Goal: Check status

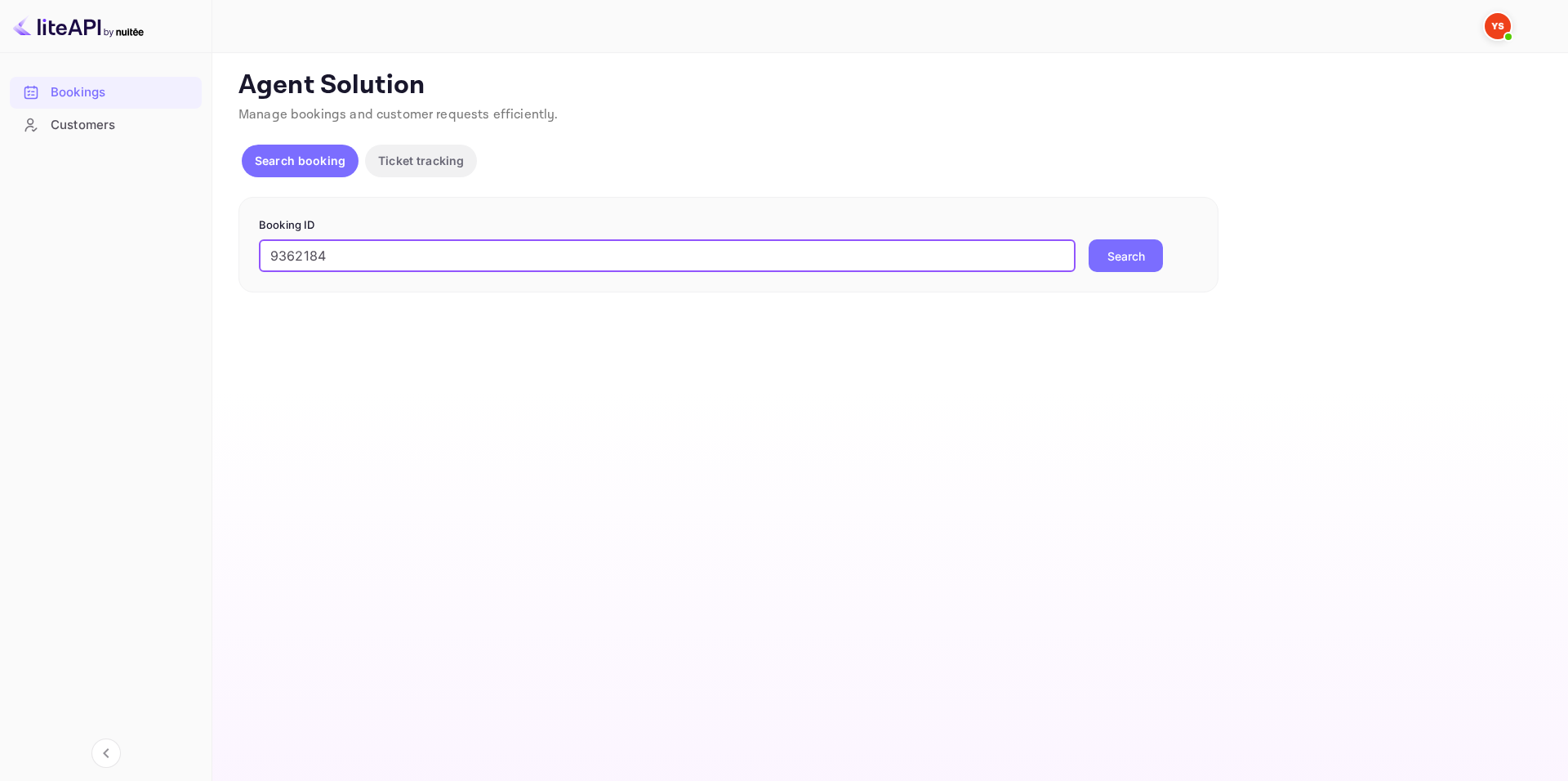
type input "9362184"
click at [1088, 239] on button "Search" at bounding box center [1126, 255] width 74 height 32
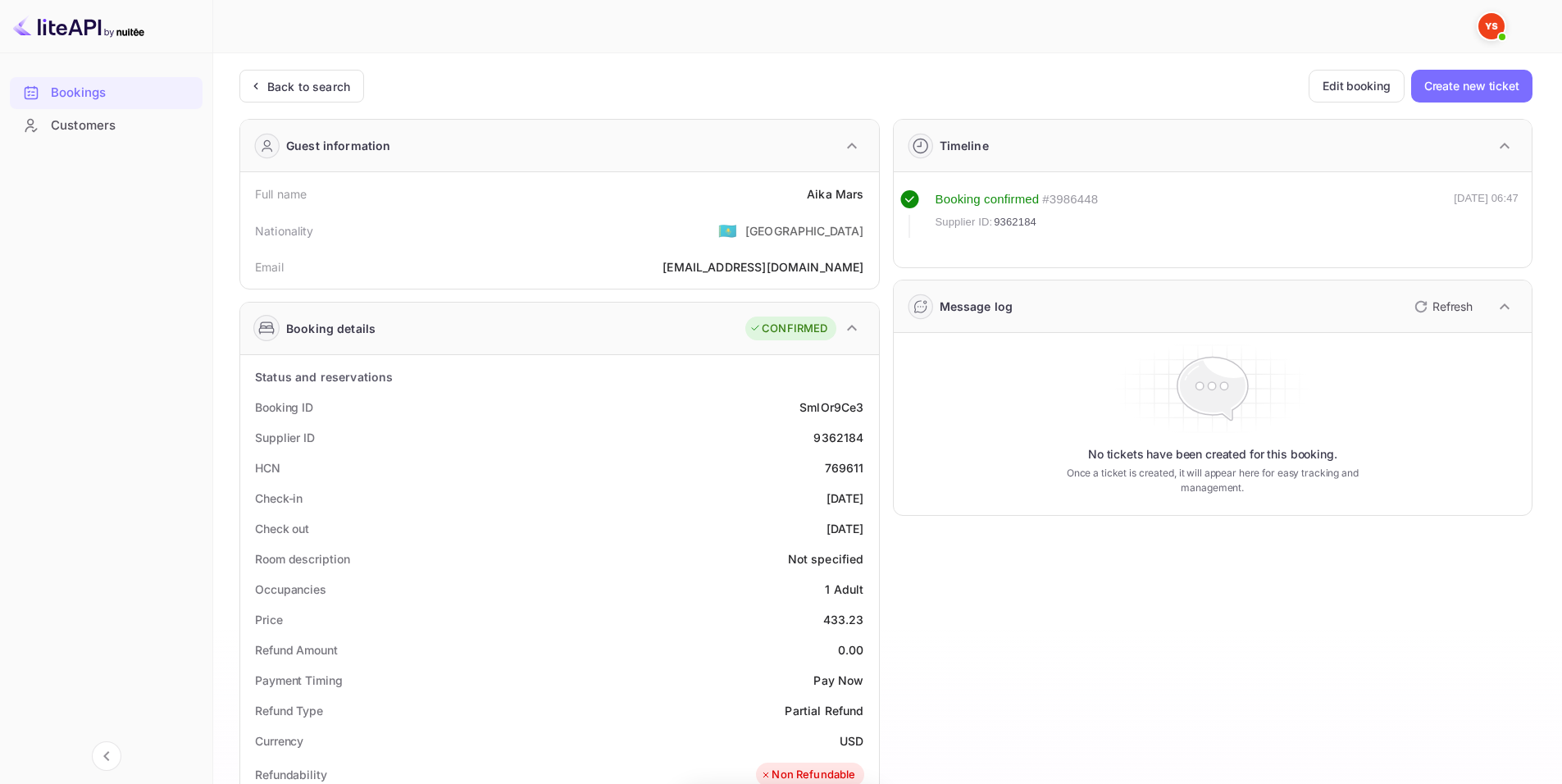
click at [587, 255] on div "Email aikamars@yandex.ru" at bounding box center [559, 266] width 626 height 31
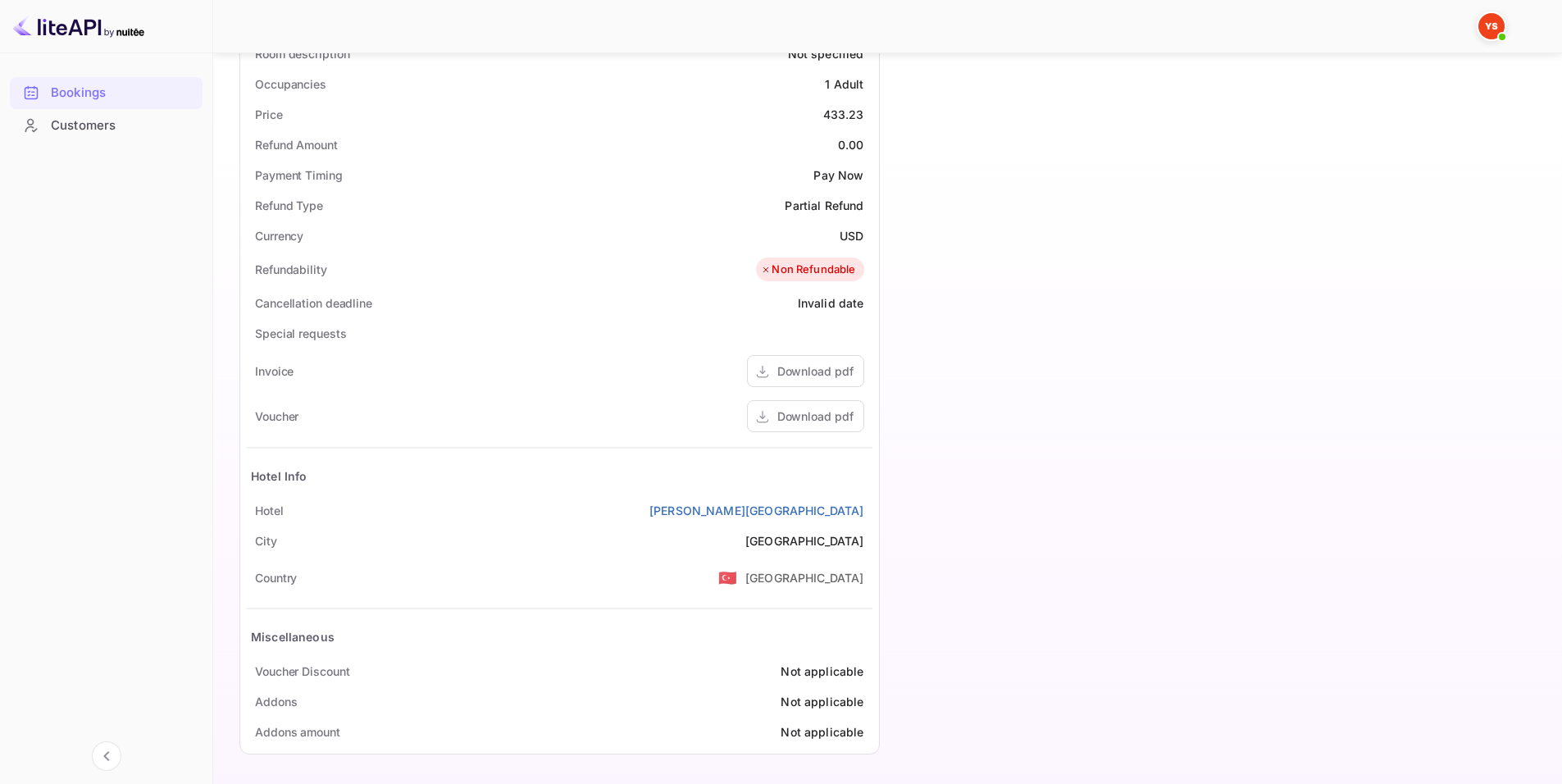
scroll to position [506, 0]
click at [674, 361] on div "Invoice Download pdf" at bounding box center [559, 369] width 626 height 45
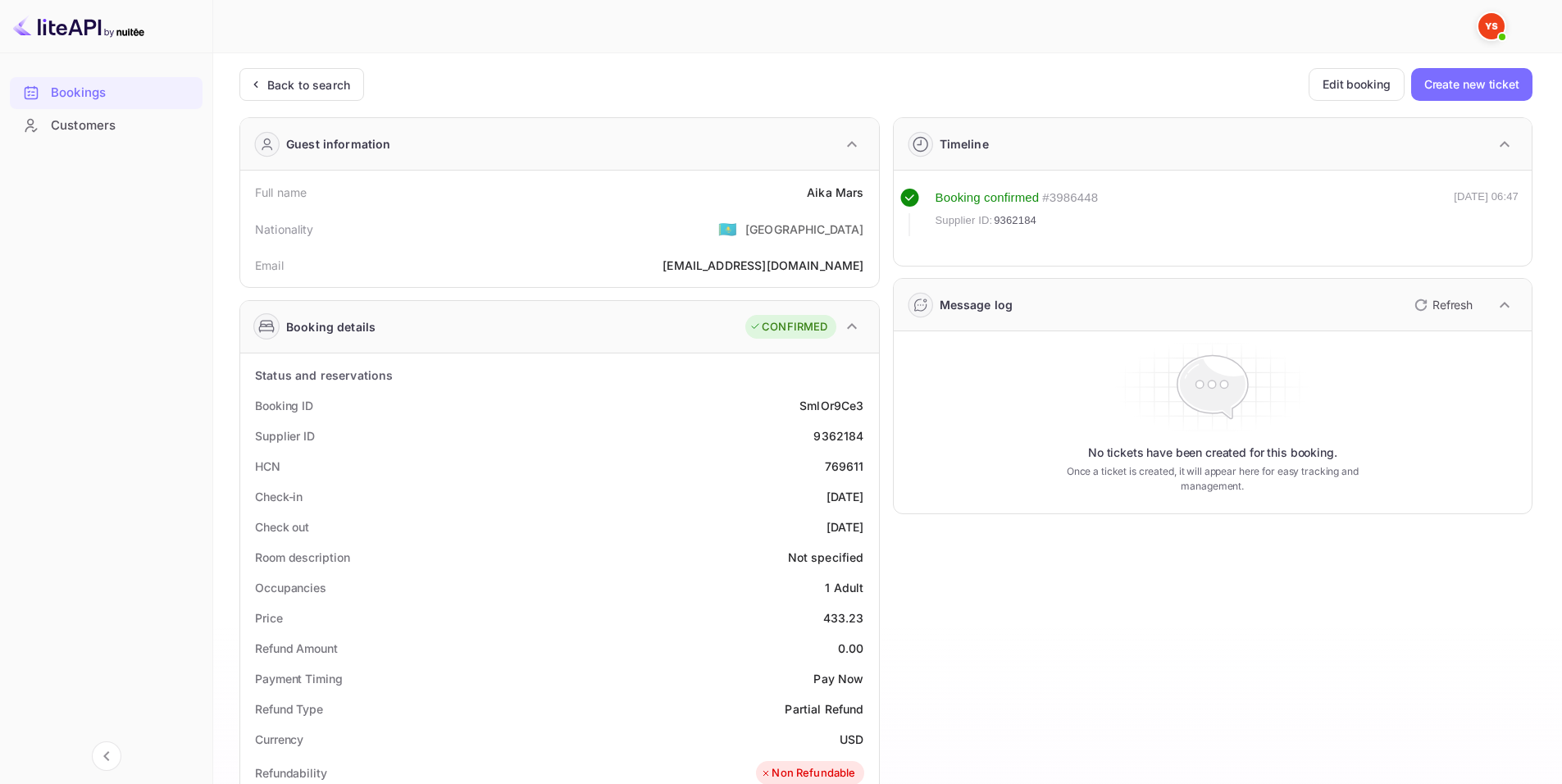
scroll to position [0, 0]
drag, startPoint x: 787, startPoint y: 202, endPoint x: 875, endPoint y: 201, distance: 88.0
click at [875, 201] on div "Full name Aika Mars Nationality 🇰🇿 Kazakhstan Email aikamars@yandex.ru" at bounding box center [559, 230] width 639 height 117
copy div "Aika Mars"
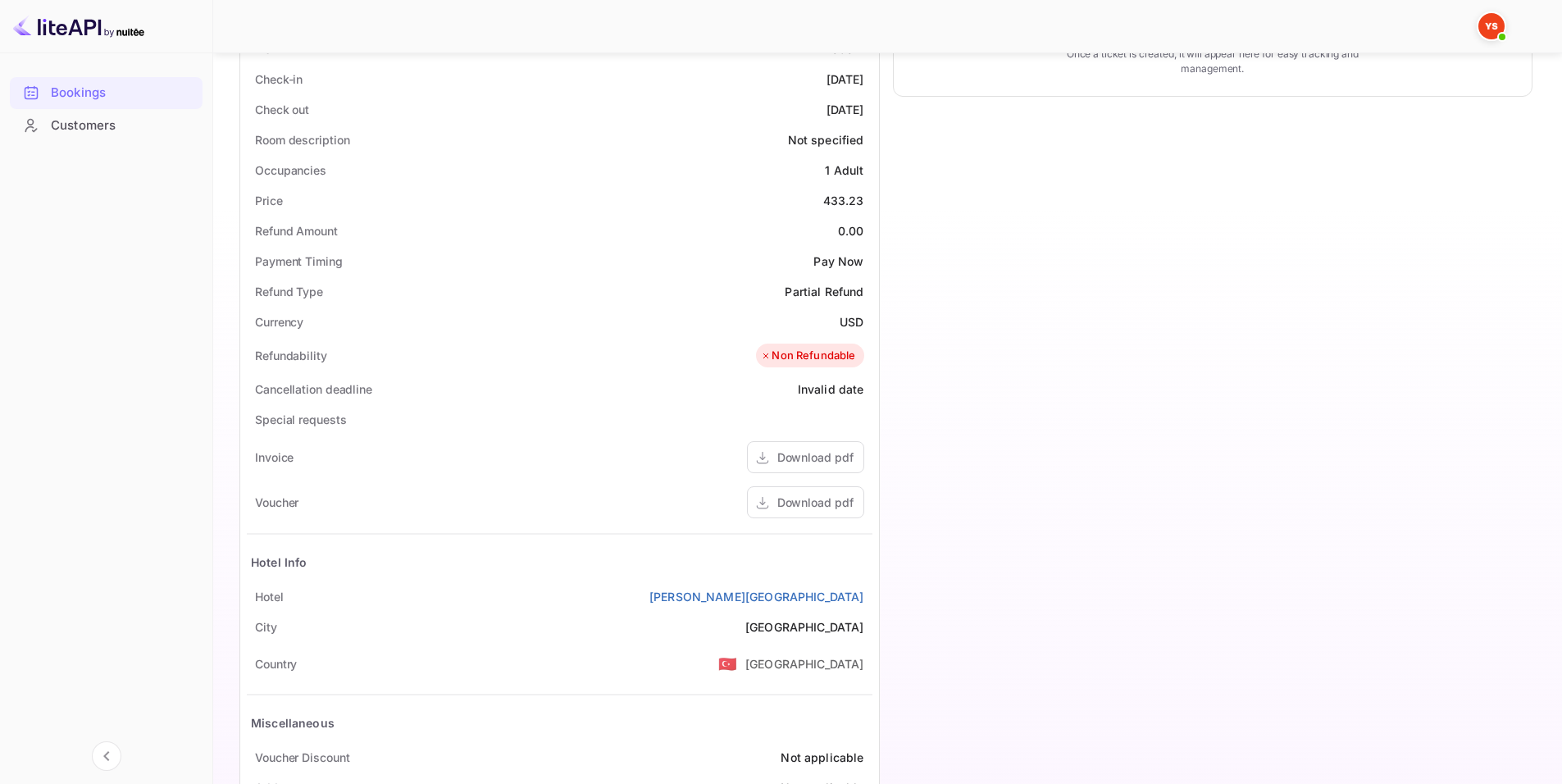
scroll to position [410, 0]
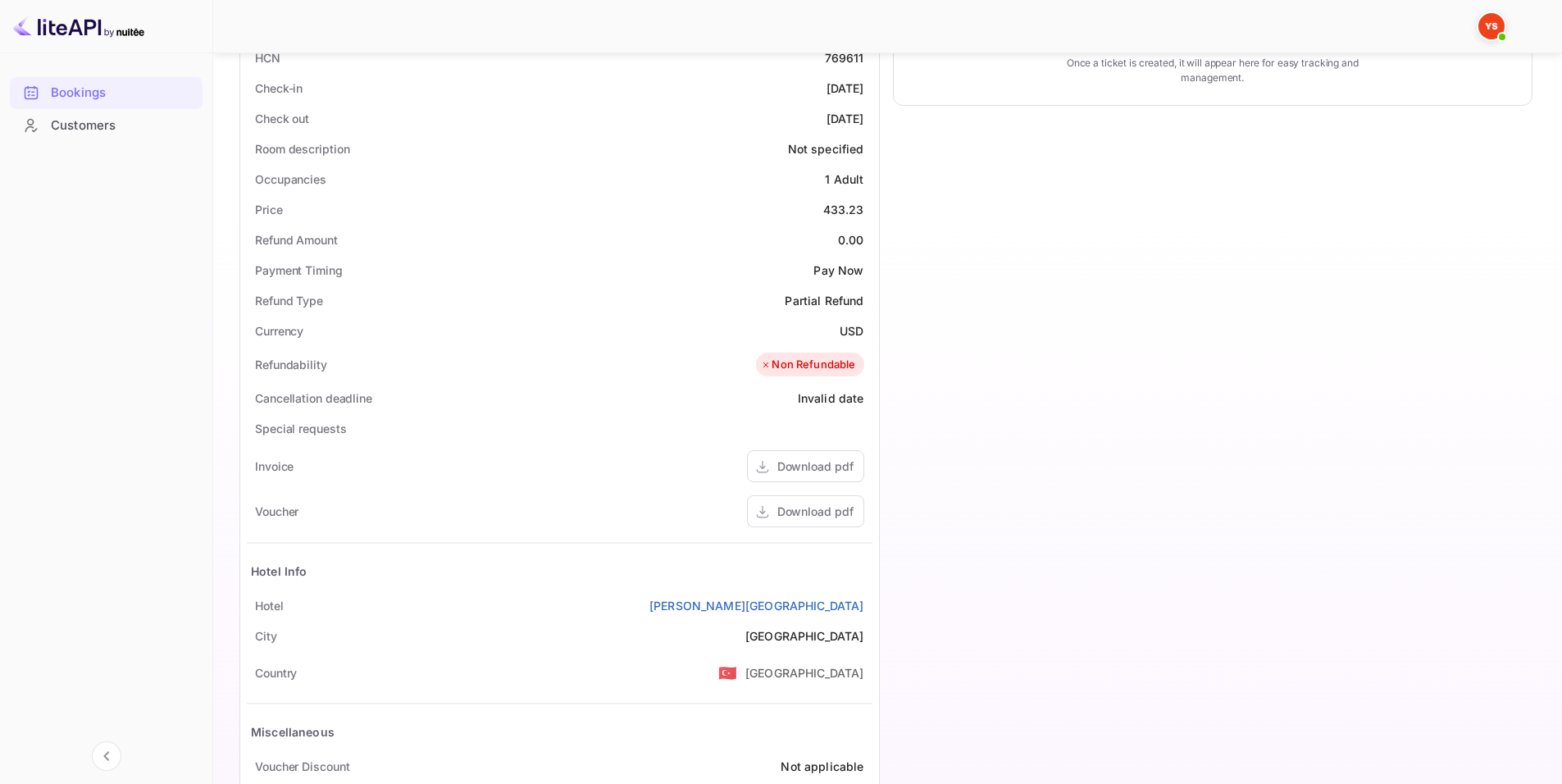
drag, startPoint x: 247, startPoint y: 87, endPoint x: 873, endPoint y: 120, distance: 626.9
click at [873, 120] on div "Status and reservations Booking ID SmlOr9Ce3 Supplier ID 9362184 HCN 769611 Che…" at bounding box center [559, 396] width 639 height 903
copy div "Check-in 2025-09-10 Check out 2025-09-16"
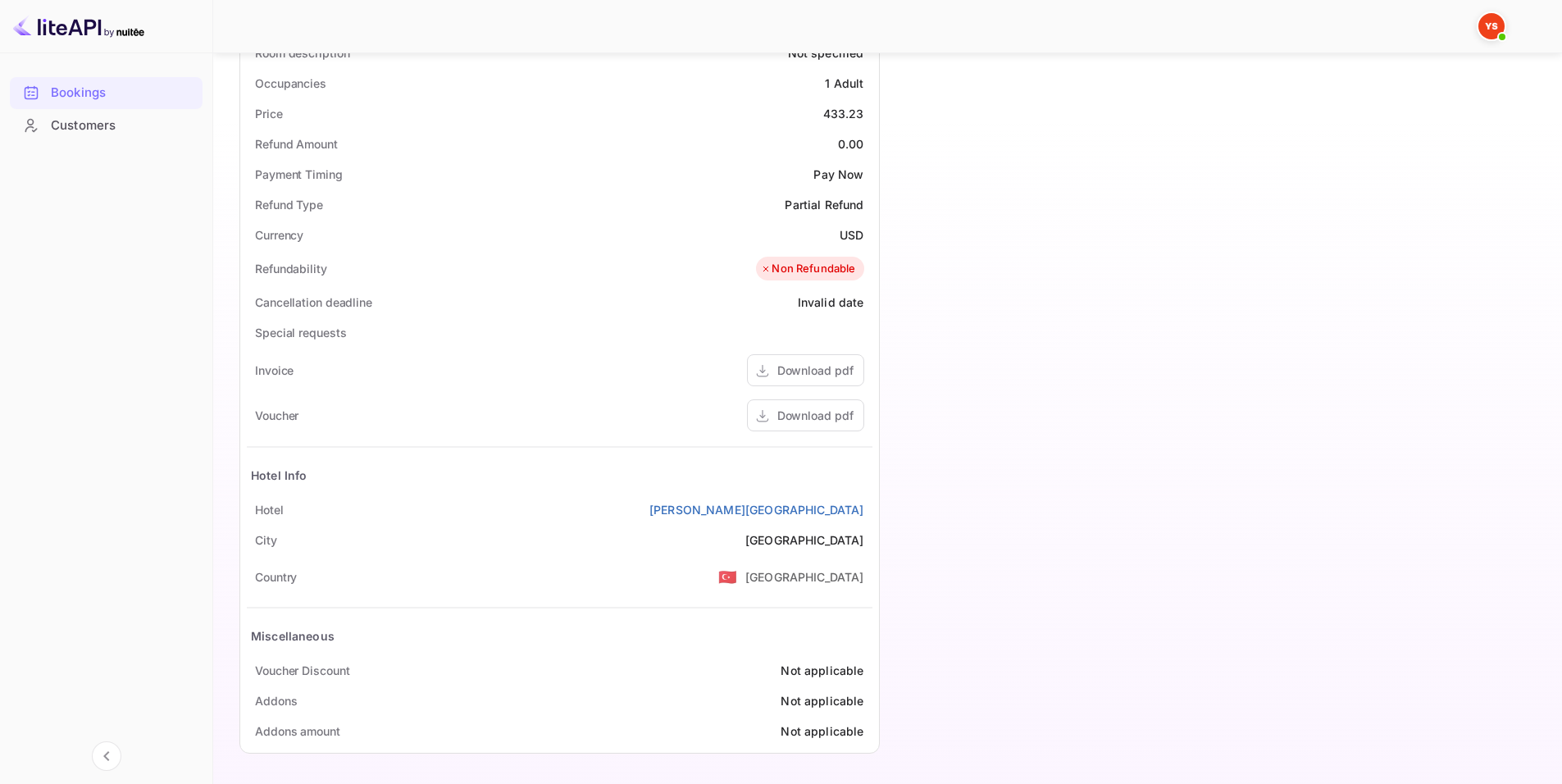
scroll to position [506, 0]
drag, startPoint x: 770, startPoint y: 523, endPoint x: 862, endPoint y: 504, distance: 93.9
click at [862, 504] on div "Hotel Niss Lara Hotel" at bounding box center [559, 509] width 626 height 31
copy link "Niss Lara Hote"
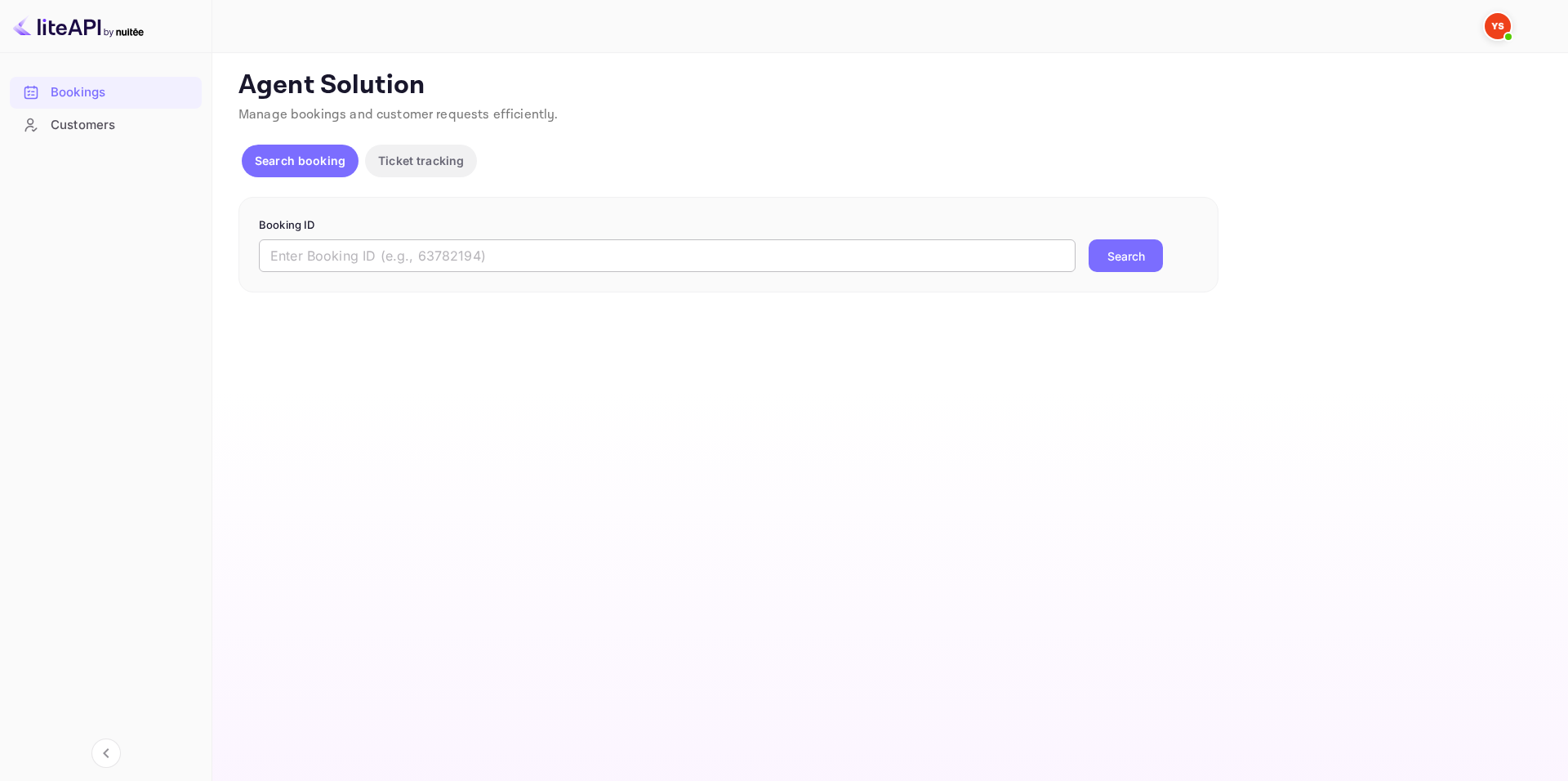
click at [544, 239] on input "text" at bounding box center [667, 255] width 816 height 32
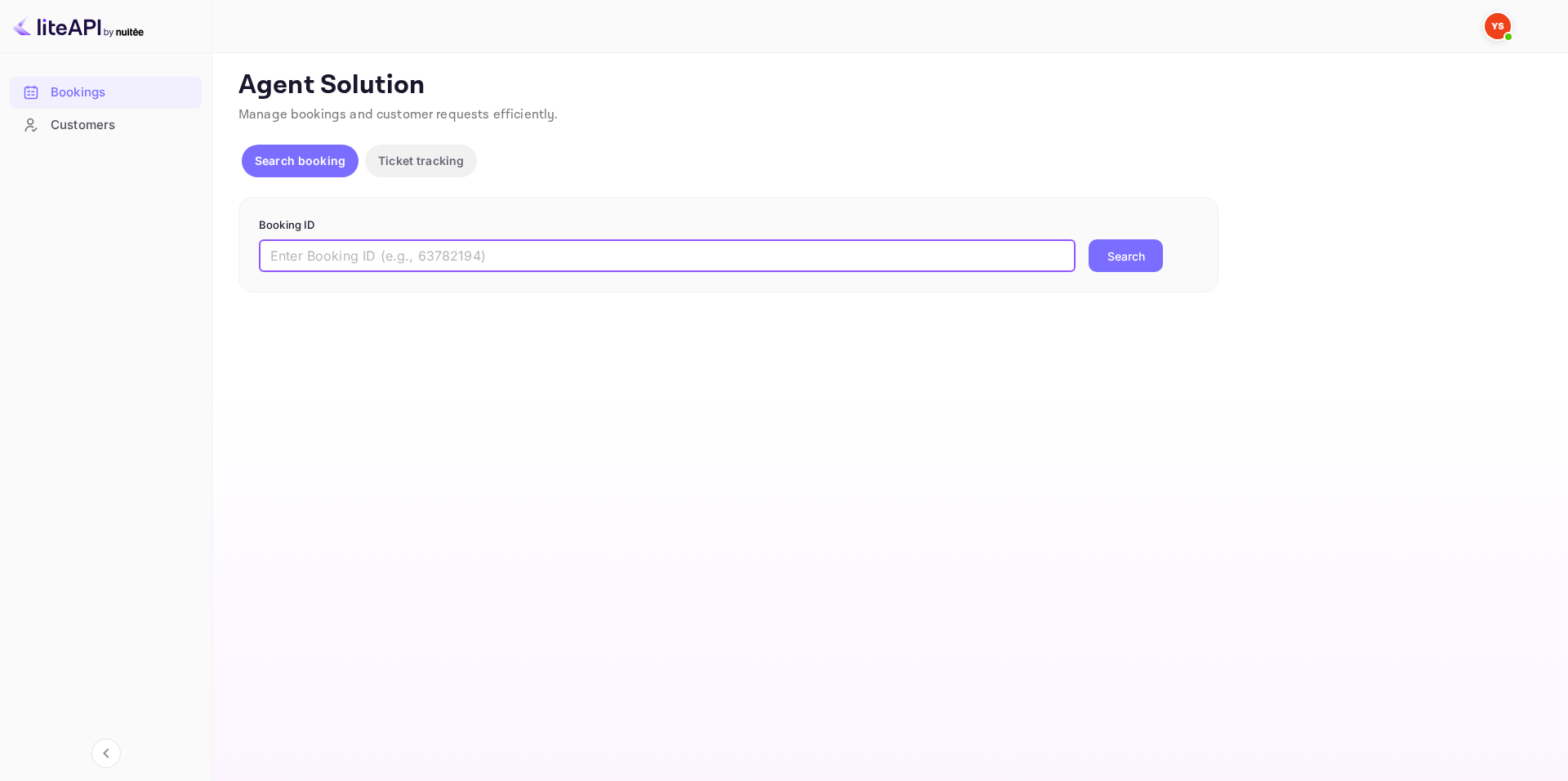
paste input "9362184"
type input "9362184"
click at [1100, 267] on button "Search" at bounding box center [1126, 255] width 74 height 32
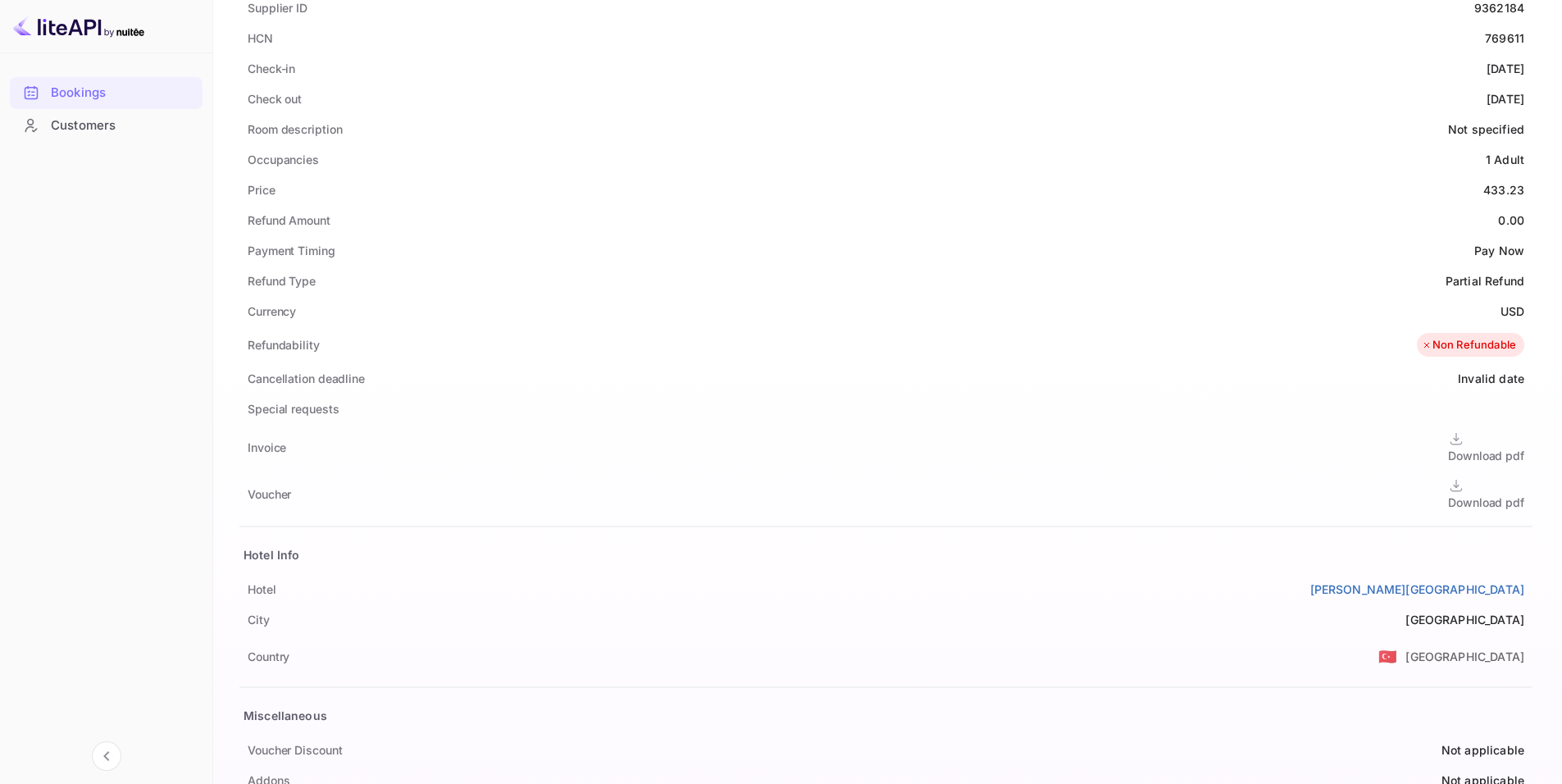
scroll to position [506, 0]
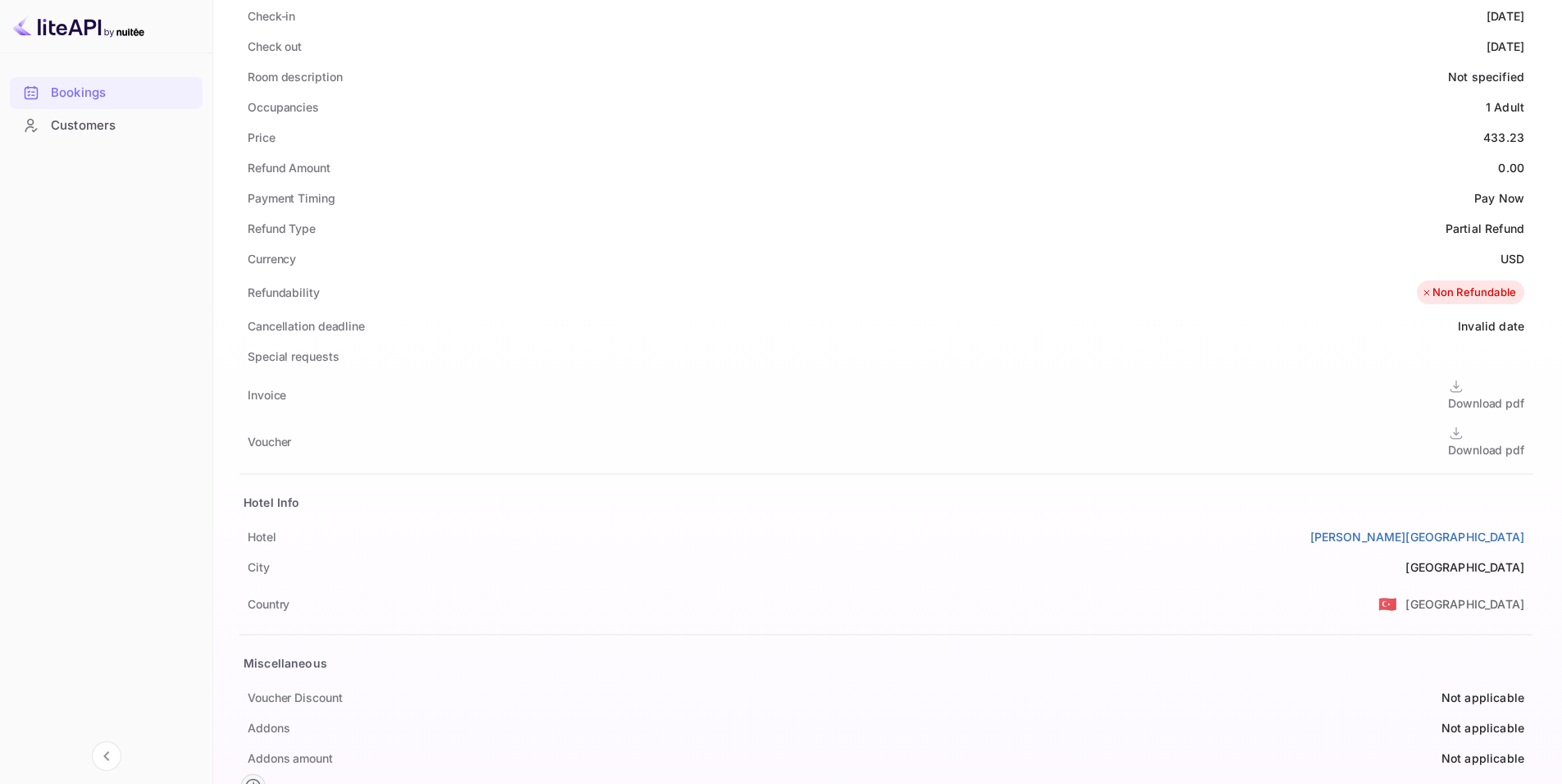
click at [704, 310] on div "Cancellation deadline Invalid date" at bounding box center [886, 326] width 1293 height 31
